Goal: Information Seeking & Learning: Check status

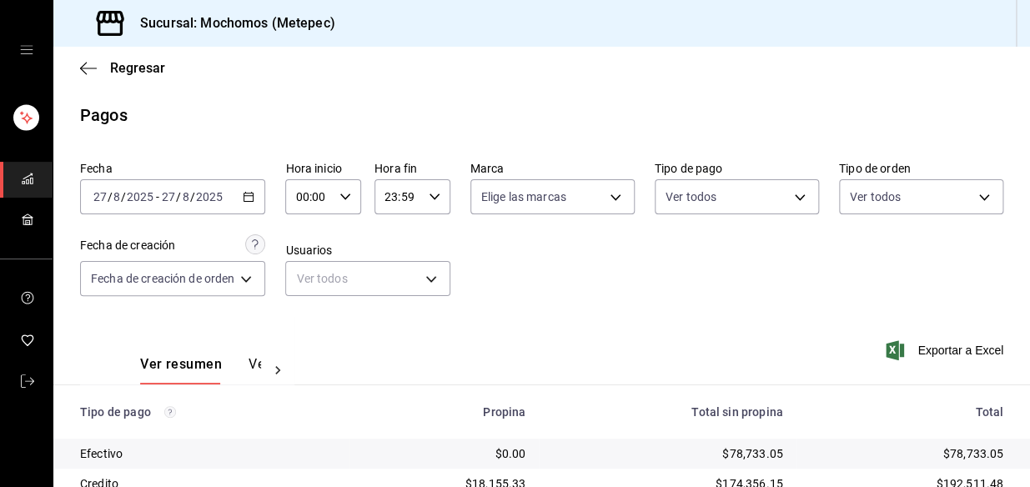
scroll to position [279, 0]
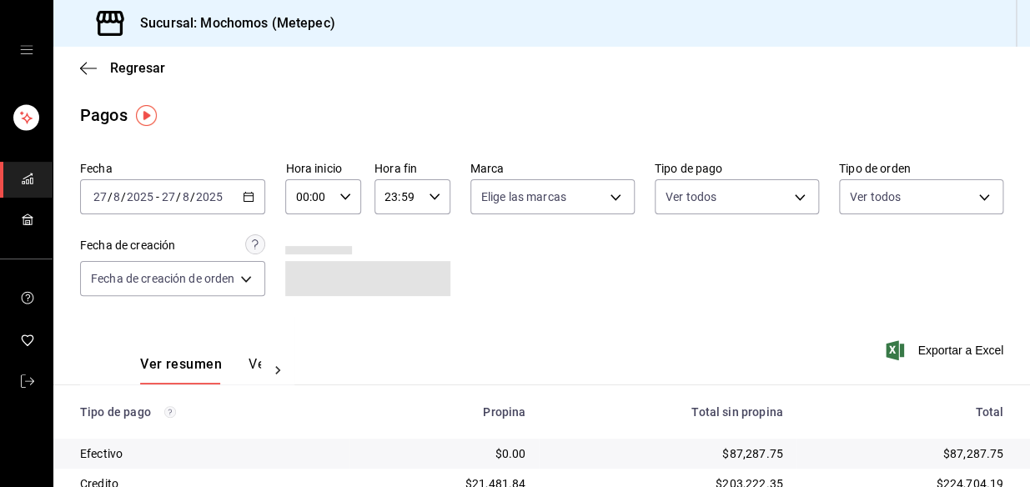
click at [250, 206] on div "2025-08-27 27 / 8 / 2025 - 2025-08-27 27 / 8 / 2025" at bounding box center [172, 196] width 185 height 35
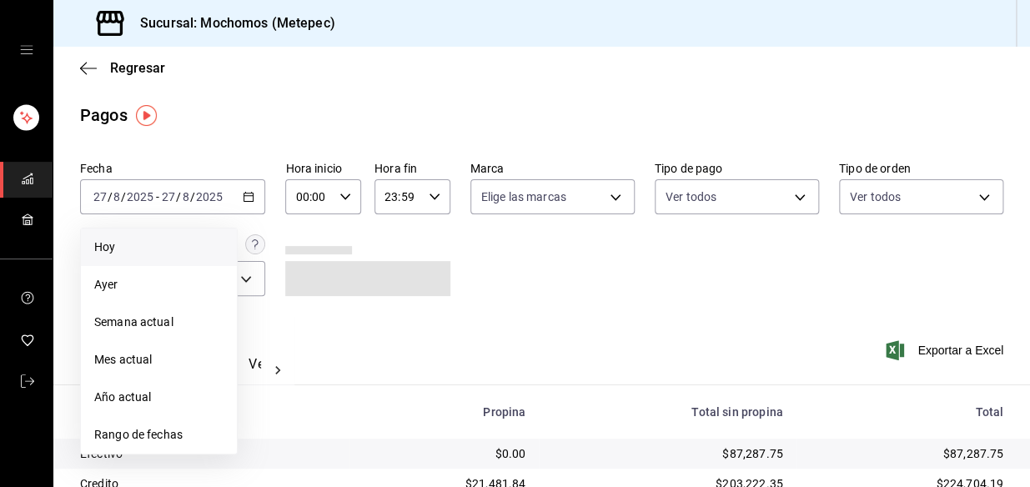
click at [142, 239] on span "Hoy" at bounding box center [158, 248] width 129 height 18
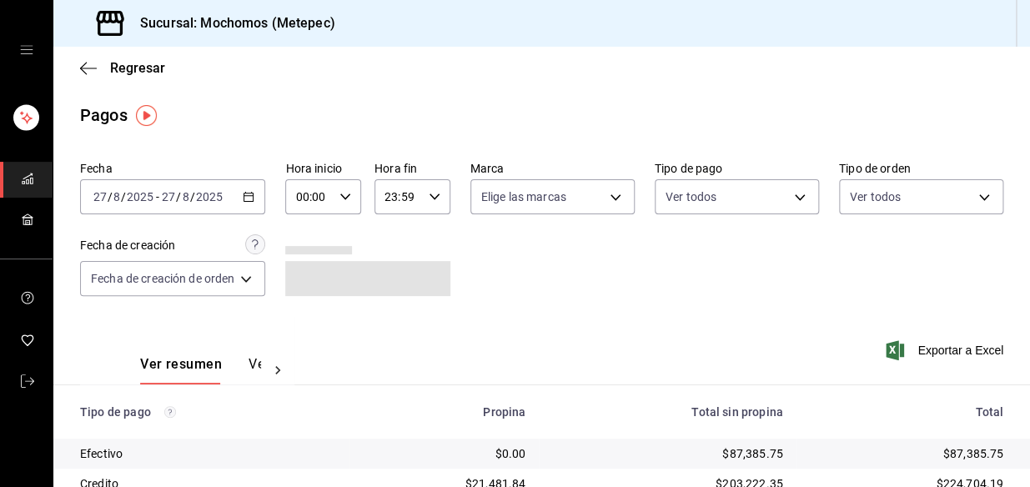
click at [350, 198] on icon "button" at bounding box center [346, 197] width 12 height 12
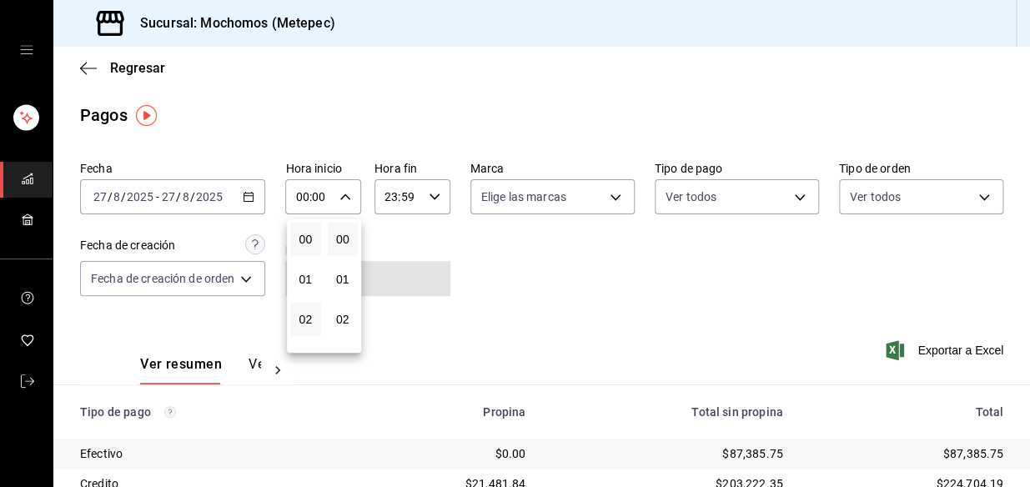
scroll to position [75, 0]
click at [313, 268] on button "03" at bounding box center [305, 284] width 31 height 33
type input "03:00"
click at [308, 293] on button "03" at bounding box center [305, 284] width 31 height 33
click at [668, 240] on div at bounding box center [515, 243] width 1030 height 487
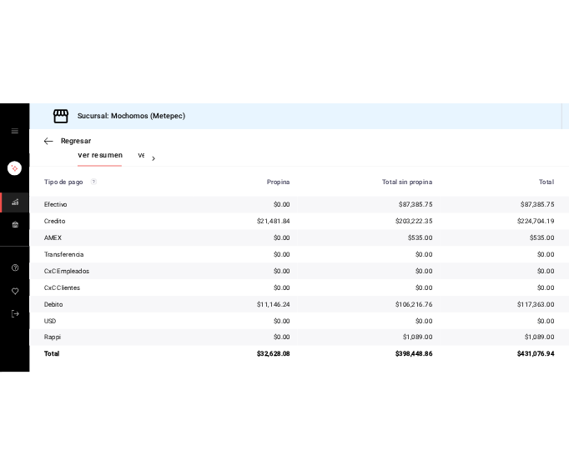
scroll to position [279, 0]
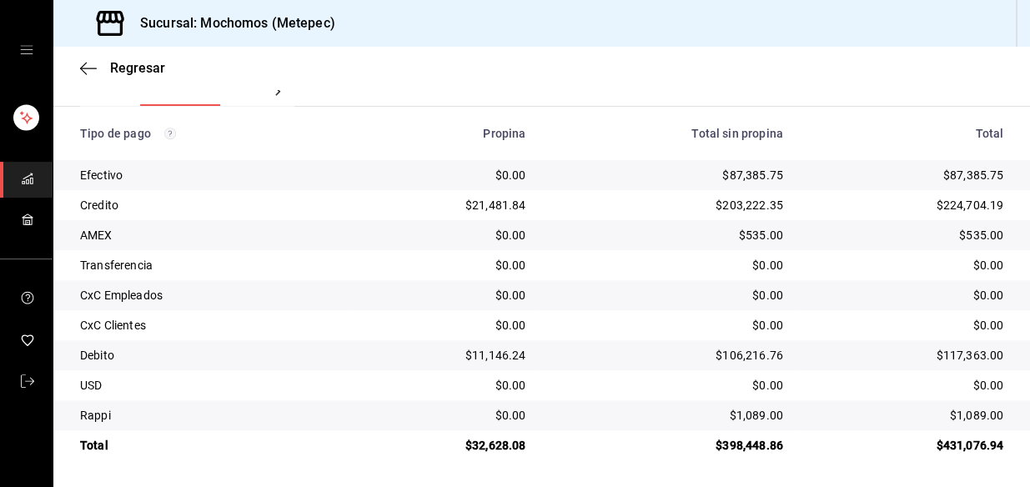
click at [350, 192] on td "$21,481.84" at bounding box center [445, 205] width 190 height 30
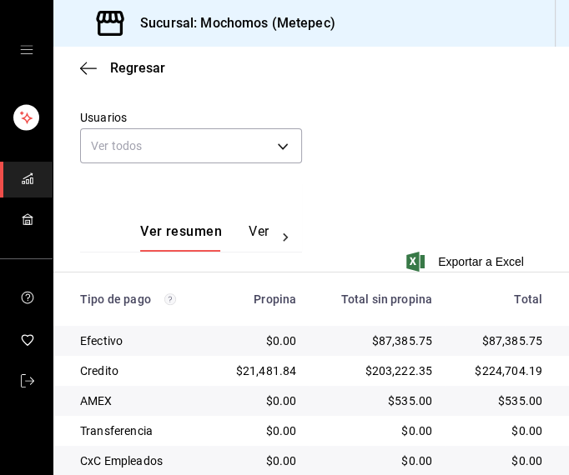
click at [389, 118] on div "Fecha 2025-08-27 27 / 8 / 2025 - 2025-08-27 27 / 8 / 2025 Hora inicio 03:00 Hor…" at bounding box center [311, 29] width 462 height 309
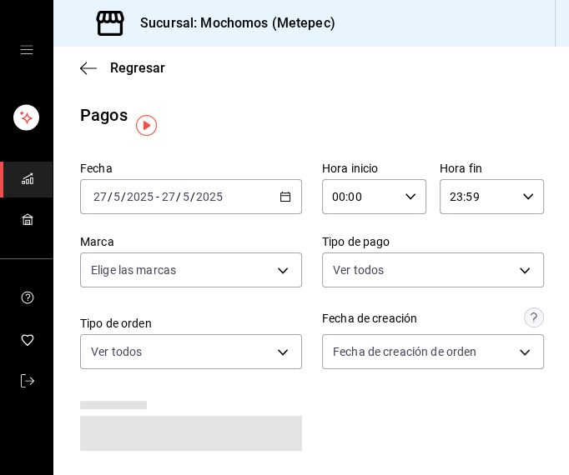
click at [282, 194] on icon "button" at bounding box center [285, 197] width 12 height 12
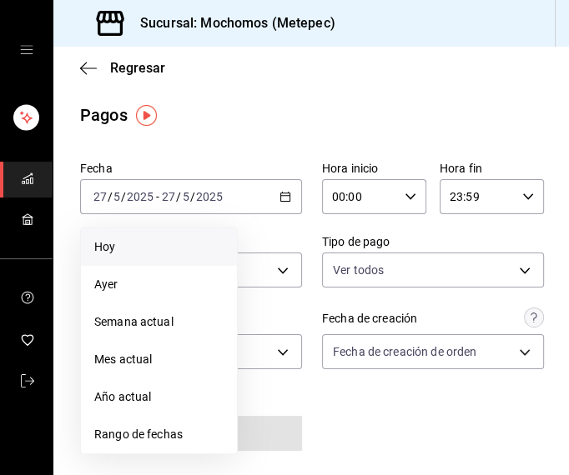
click at [131, 251] on span "Hoy" at bounding box center [158, 248] width 129 height 18
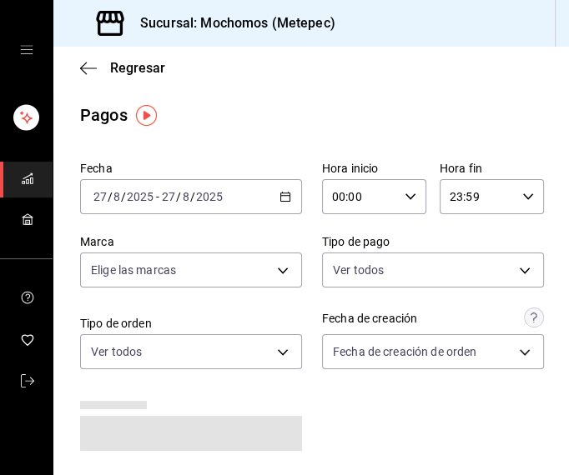
click at [405, 199] on icon "button" at bounding box center [411, 197] width 12 height 12
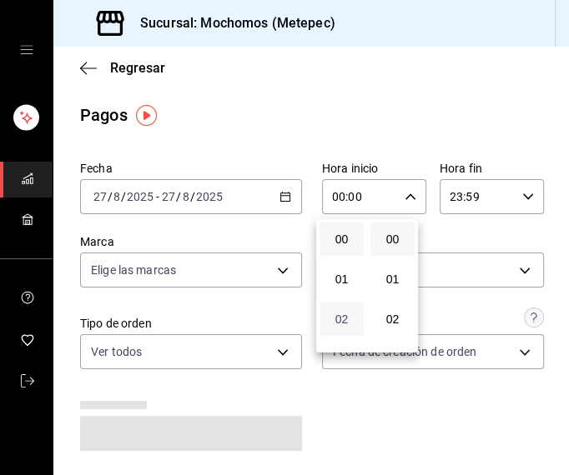
scroll to position [75, 0]
click at [342, 289] on span "03" at bounding box center [342, 284] width 24 height 13
type input "03:00"
click at [412, 101] on div at bounding box center [284, 237] width 569 height 475
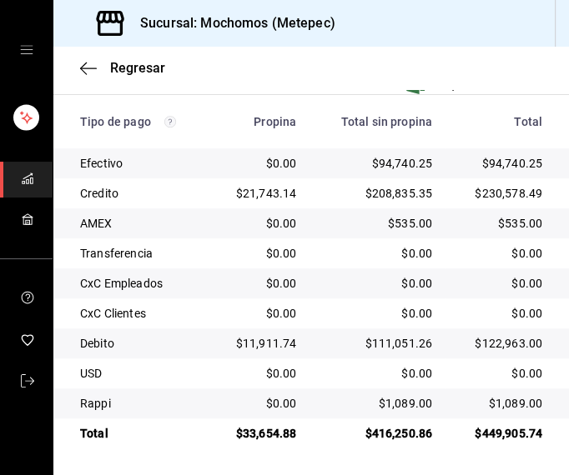
scroll to position [458, 0]
drag, startPoint x: 482, startPoint y: 224, endPoint x: 546, endPoint y: 219, distance: 63.7
click at [546, 219] on td "$535.00" at bounding box center [506, 224] width 123 height 30
drag, startPoint x: 432, startPoint y: 54, endPoint x: 223, endPoint y: 68, distance: 209.8
click at [428, 55] on div "Regresar" at bounding box center [311, 68] width 516 height 43
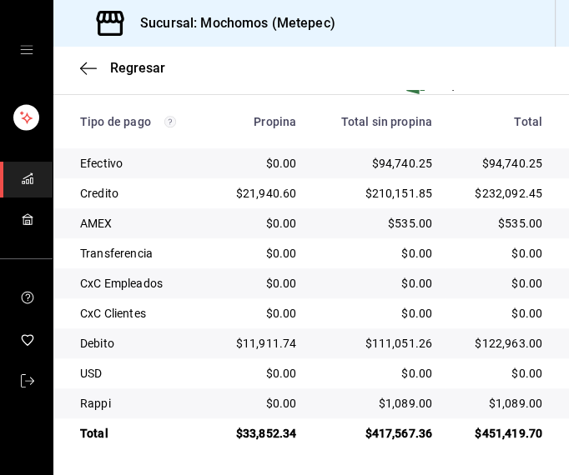
scroll to position [458, 0]
click at [480, 33] on div "Sucursal: Mochomos (Metepec)" at bounding box center [311, 23] width 516 height 47
click at [80, 77] on div "Regresar" at bounding box center [311, 68] width 516 height 43
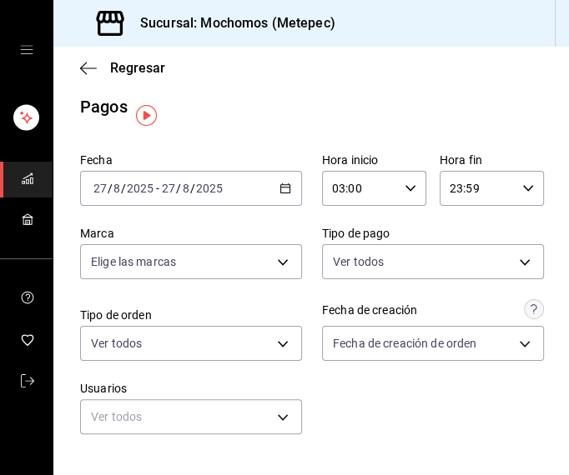
scroll to position [0, 0]
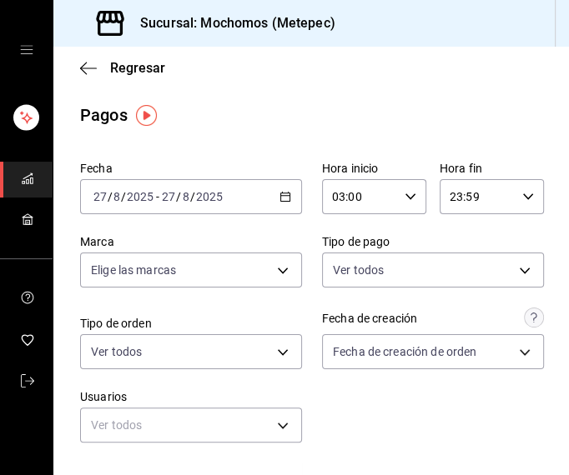
click at [283, 193] on \(Stroke\) "button" at bounding box center [285, 197] width 10 height 9
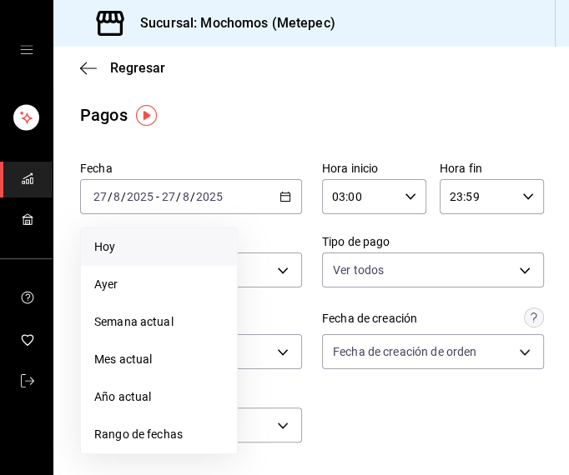
click at [147, 242] on span "Hoy" at bounding box center [158, 248] width 129 height 18
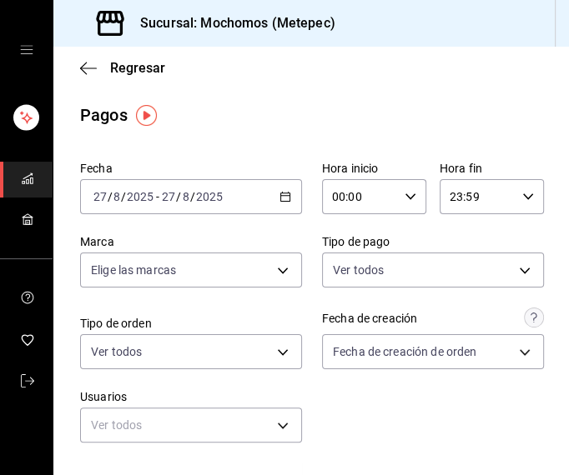
click at [394, 194] on div "00:00 Hora inicio" at bounding box center [374, 196] width 104 height 35
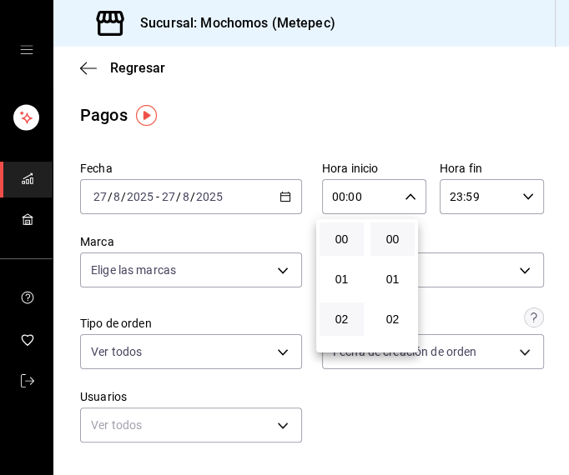
scroll to position [75, 0]
click at [340, 321] on span "04" at bounding box center [342, 324] width 24 height 13
click at [420, 109] on div at bounding box center [284, 237] width 569 height 475
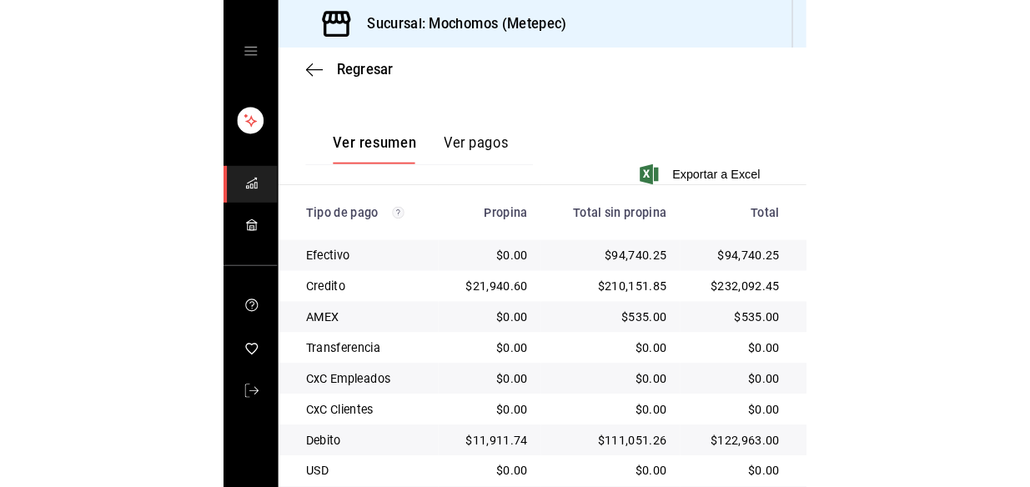
scroll to position [458, 0]
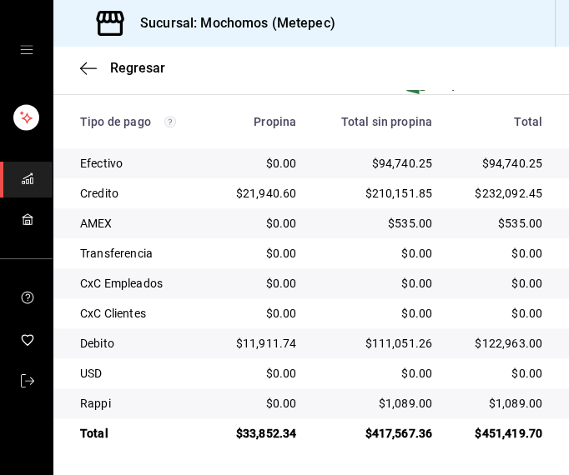
click at [450, 79] on div "Regresar" at bounding box center [311, 68] width 516 height 43
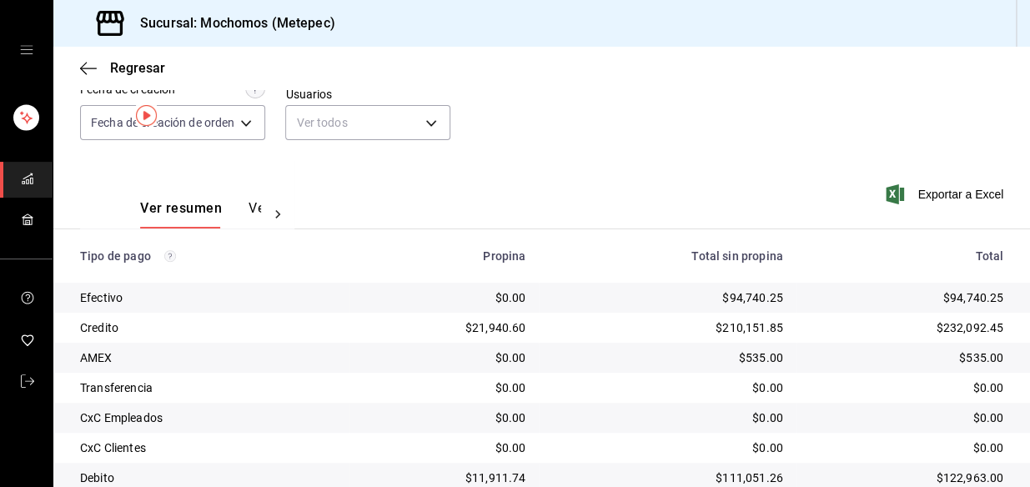
scroll to position [0, 0]
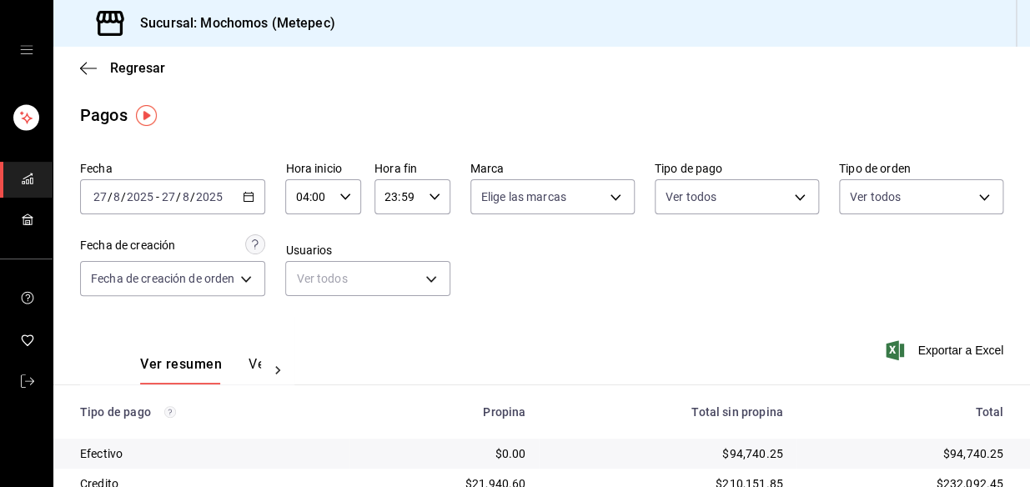
click at [251, 194] on icon "button" at bounding box center [249, 197] width 12 height 12
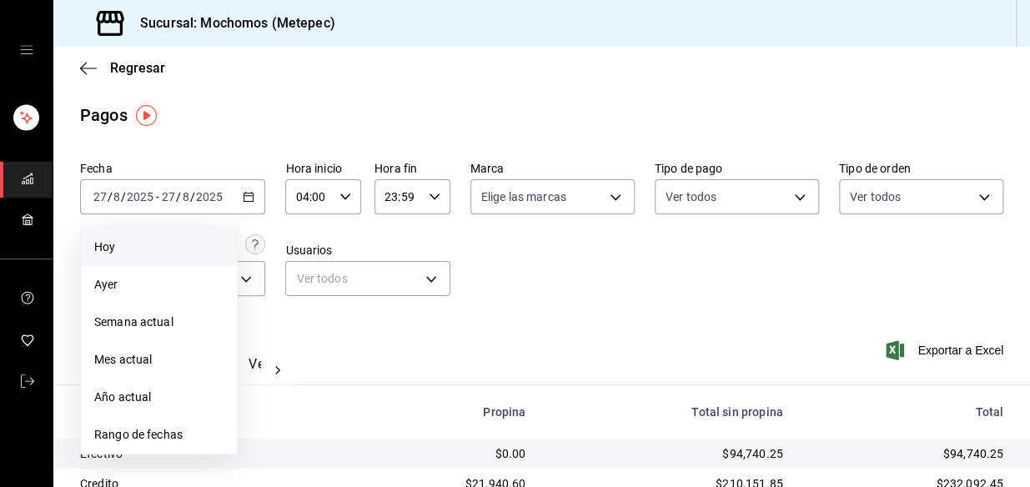
click at [113, 250] on span "Hoy" at bounding box center [158, 248] width 129 height 18
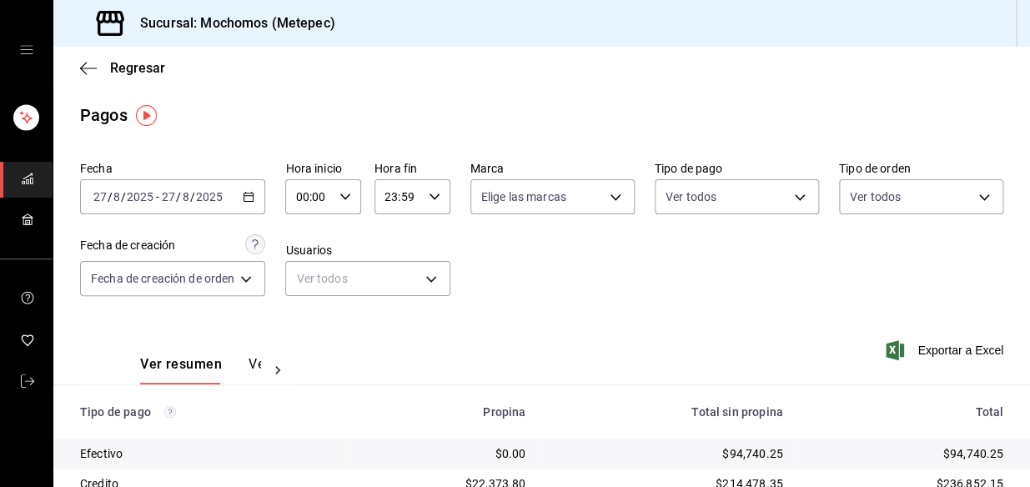
click at [343, 182] on div "00:00 Hora inicio" at bounding box center [323, 196] width 76 height 35
click at [307, 325] on span "04" at bounding box center [305, 324] width 11 height 13
type input "04:00"
click at [568, 311] on div at bounding box center [515, 243] width 1030 height 487
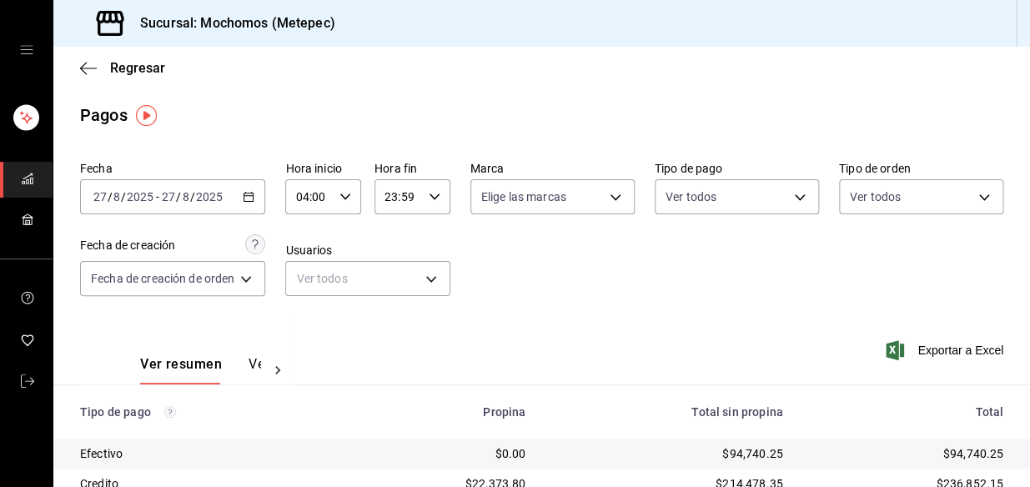
click at [568, 219] on div "Fecha 2025-08-27 27 / 8 / 2025 - 2025-08-27 27 / 8 / 2025 Hora inicio 04:00 Hor…" at bounding box center [541, 235] width 923 height 162
click at [568, 263] on div "Fecha 2025-08-27 27 / 8 / 2025 - 2025-08-27 27 / 8 / 2025 Hora inicio 04:00 Hor…" at bounding box center [541, 235] width 923 height 162
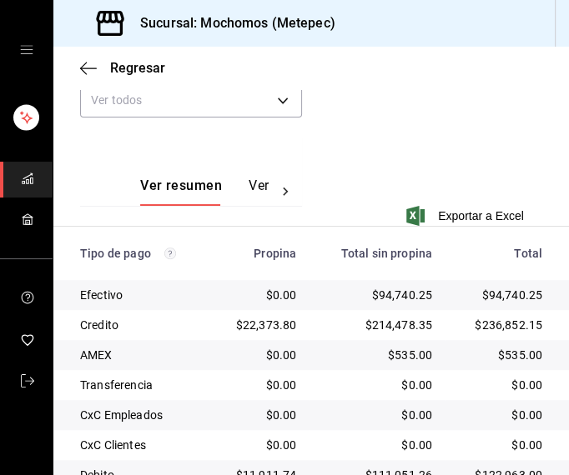
scroll to position [458, 0]
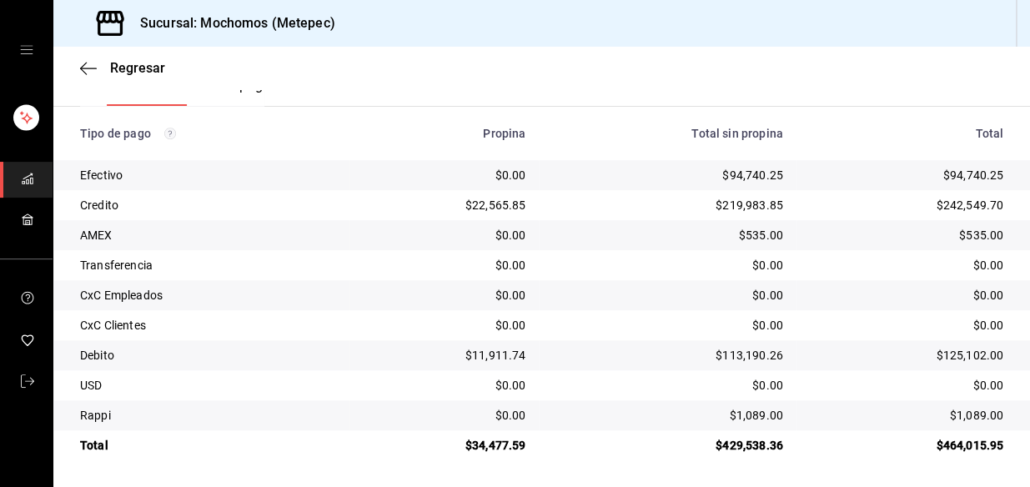
scroll to position [280, 0]
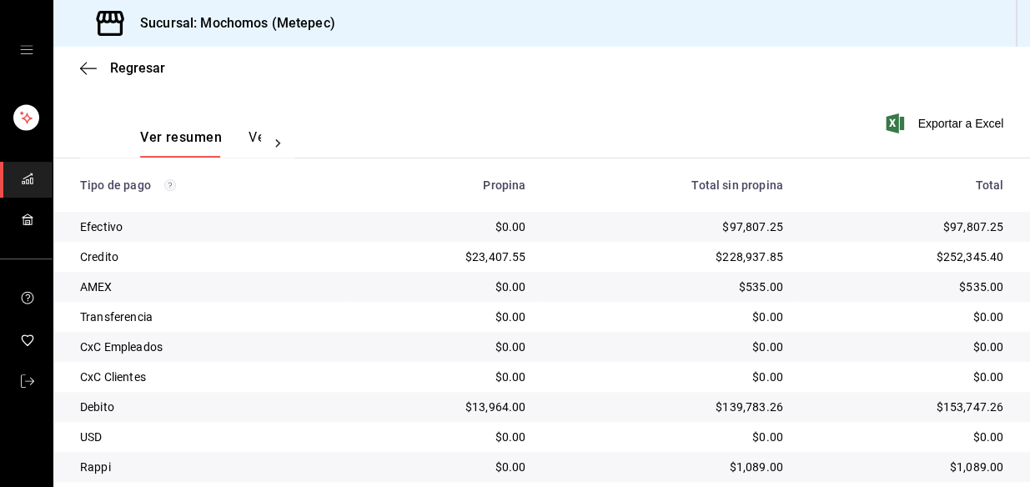
scroll to position [279, 0]
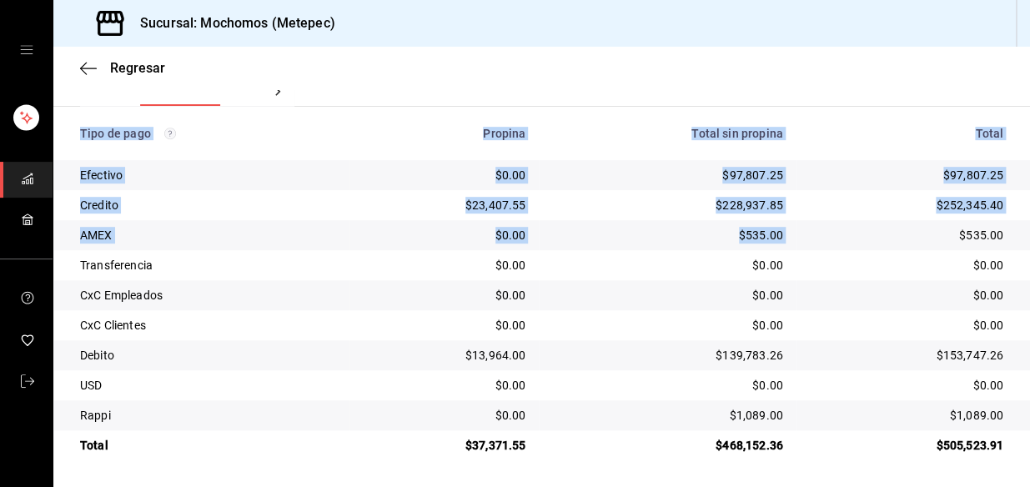
drag, startPoint x: 946, startPoint y: 234, endPoint x: 1032, endPoint y: 255, distance: 88.6
click at [1029, 255] on html "Sucursal: Mochomos (Metepec) Regresar Pagos Fecha [DATE] [DATE] - [DATE] [DATE]…" at bounding box center [515, 243] width 1030 height 487
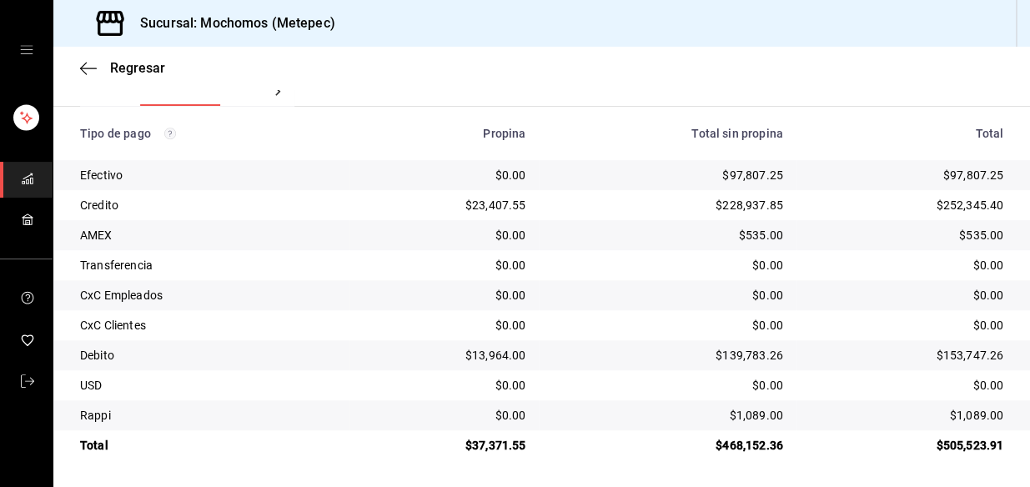
click at [410, 217] on td "$23,407.55" at bounding box center [445, 205] width 190 height 30
drag, startPoint x: 940, startPoint y: 229, endPoint x: 994, endPoint y: 242, distance: 54.8
click at [994, 242] on td "$535.00" at bounding box center [914, 235] width 234 height 30
